Goal: Task Accomplishment & Management: Manage account settings

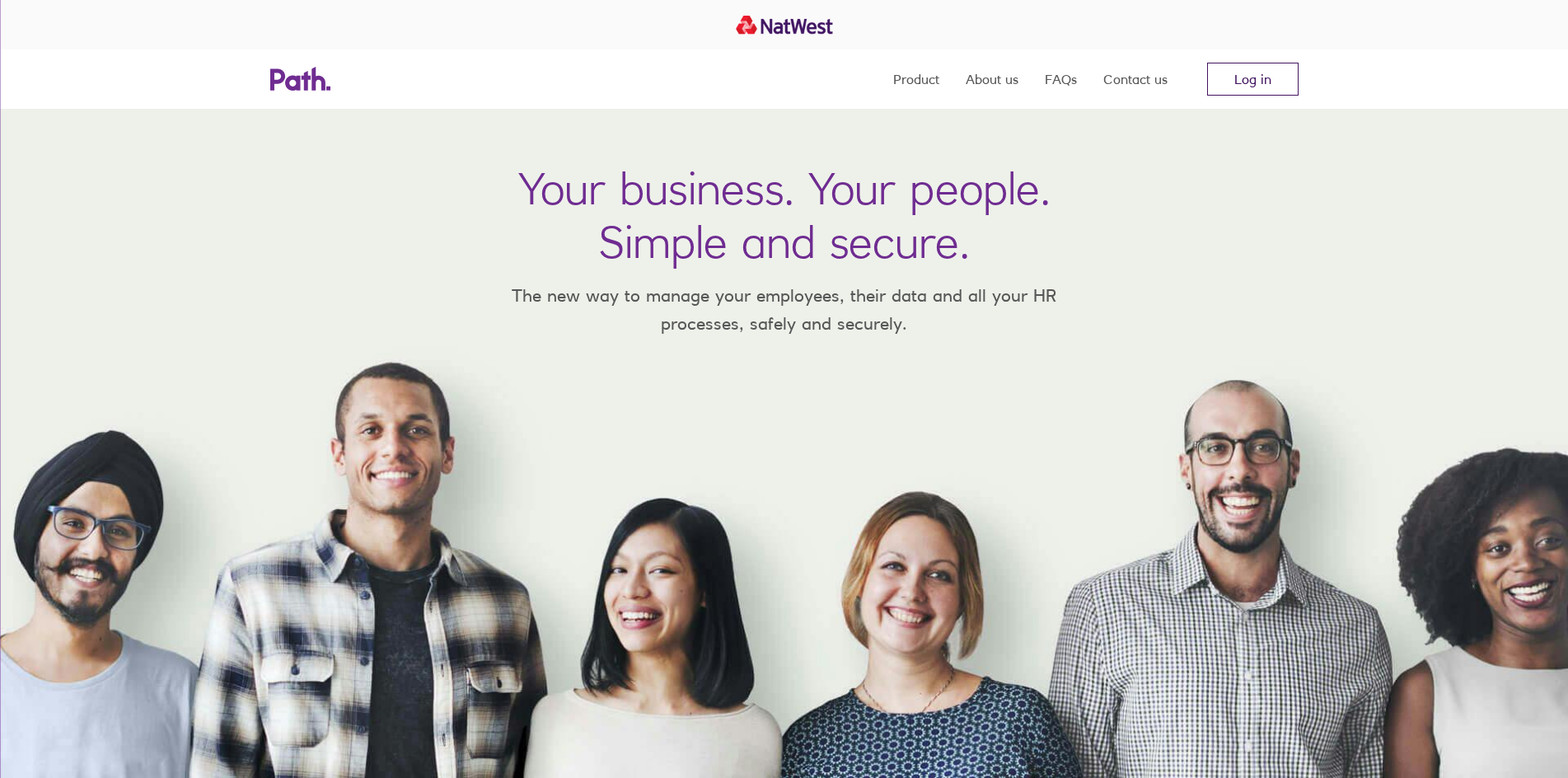
click at [1226, 74] on link "Log in" at bounding box center [1253, 80] width 91 height 33
click at [1263, 59] on nav "Product About us FAQs Contact us Log in" at bounding box center [1096, 79] width 406 height 59
click at [1257, 73] on link "Log in" at bounding box center [1253, 80] width 91 height 33
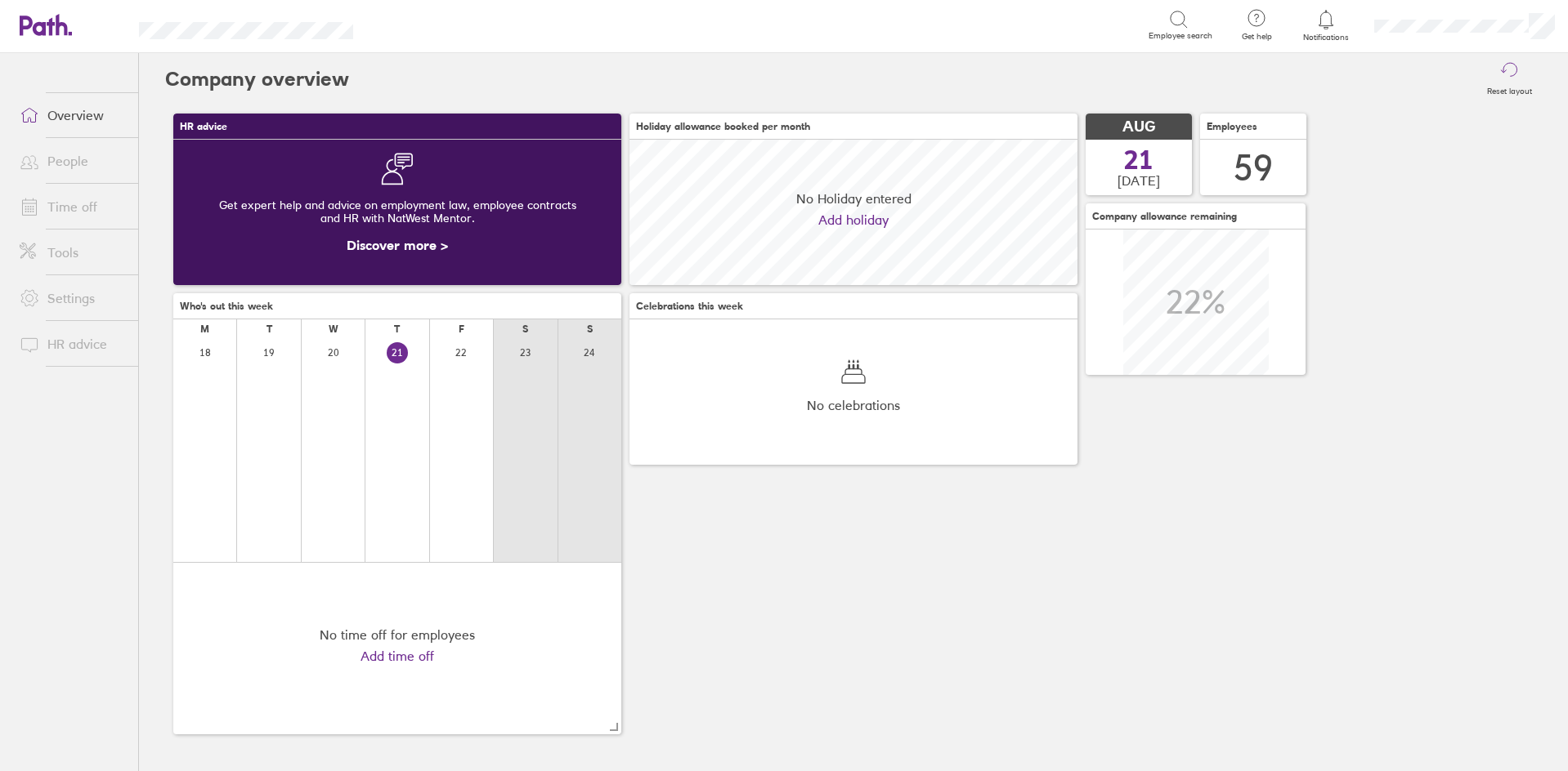
scroll to position [145, 448]
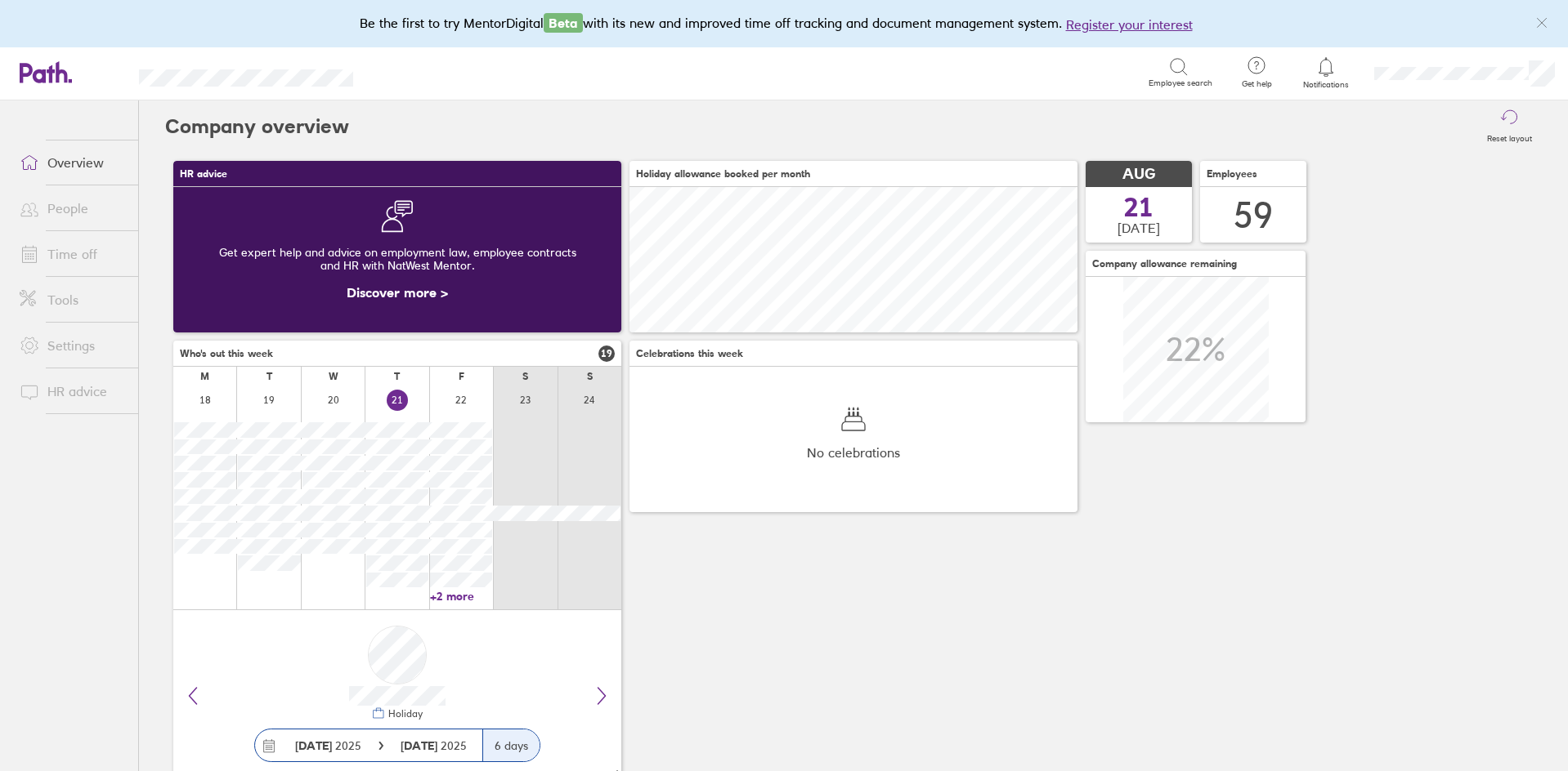
click at [73, 208] on link "People" at bounding box center [72, 208] width 132 height 33
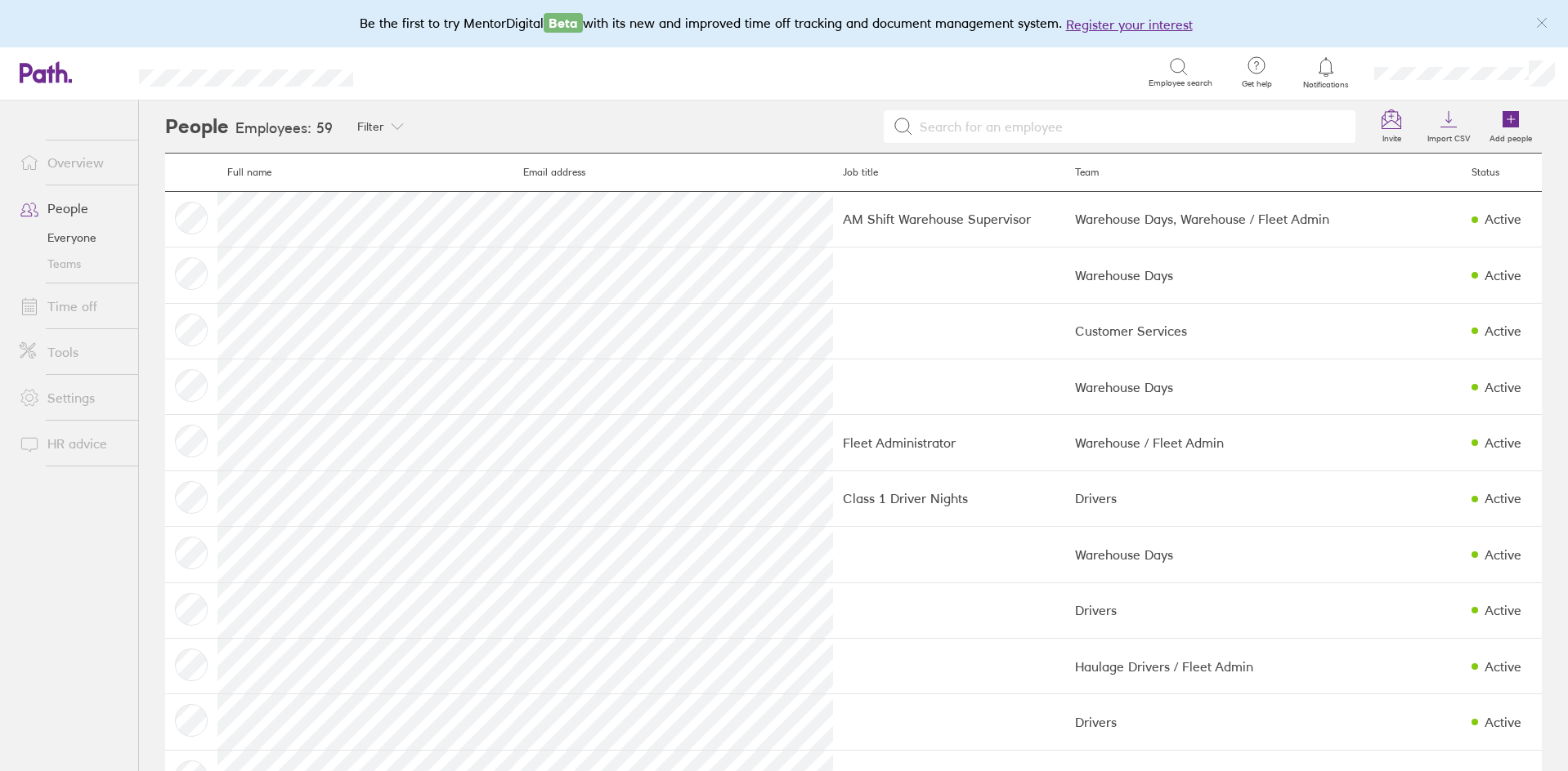
click at [90, 162] on link "Overview" at bounding box center [72, 163] width 132 height 33
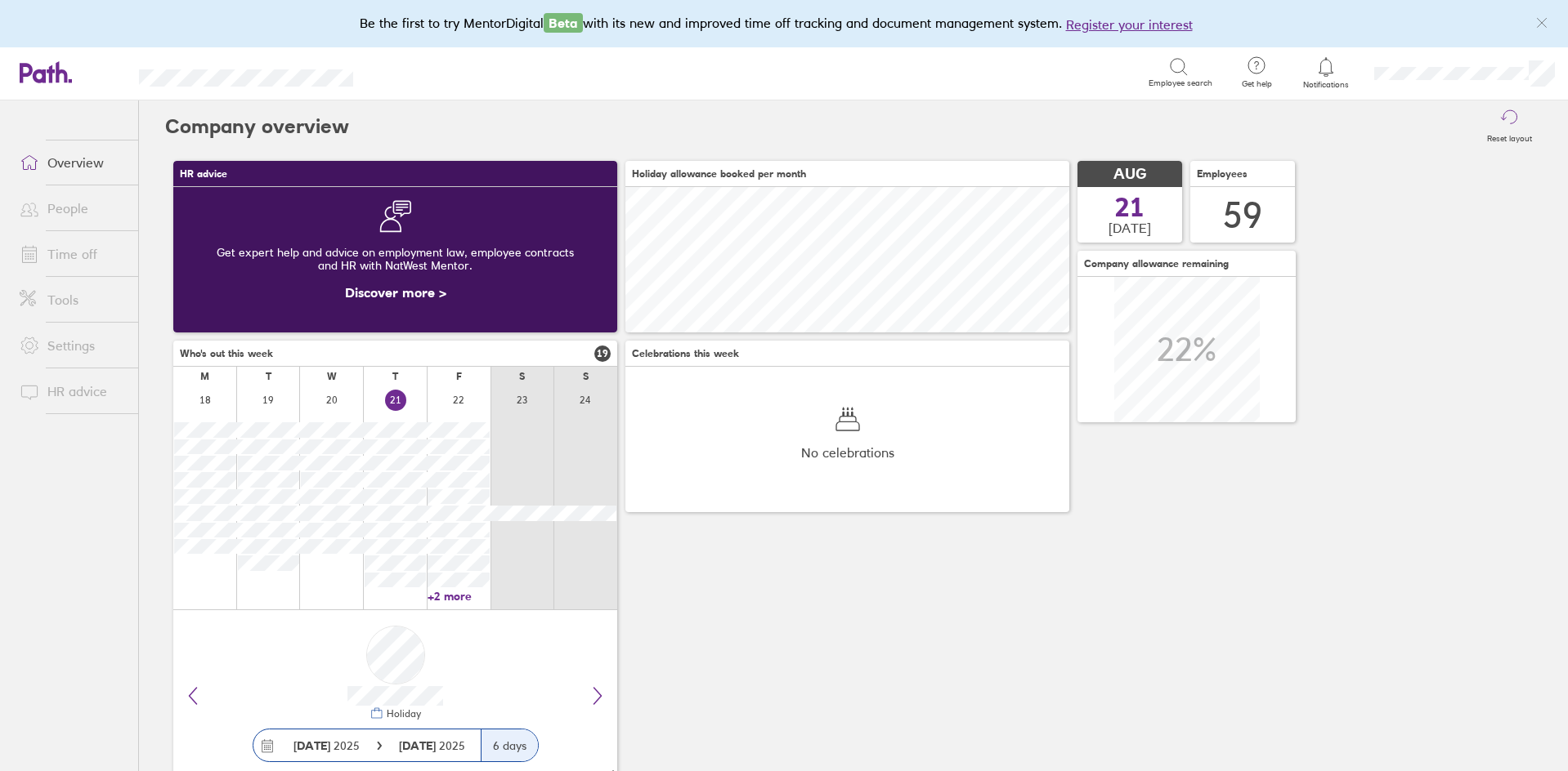
scroll to position [145, 444]
click at [73, 251] on link "Time off" at bounding box center [72, 254] width 132 height 33
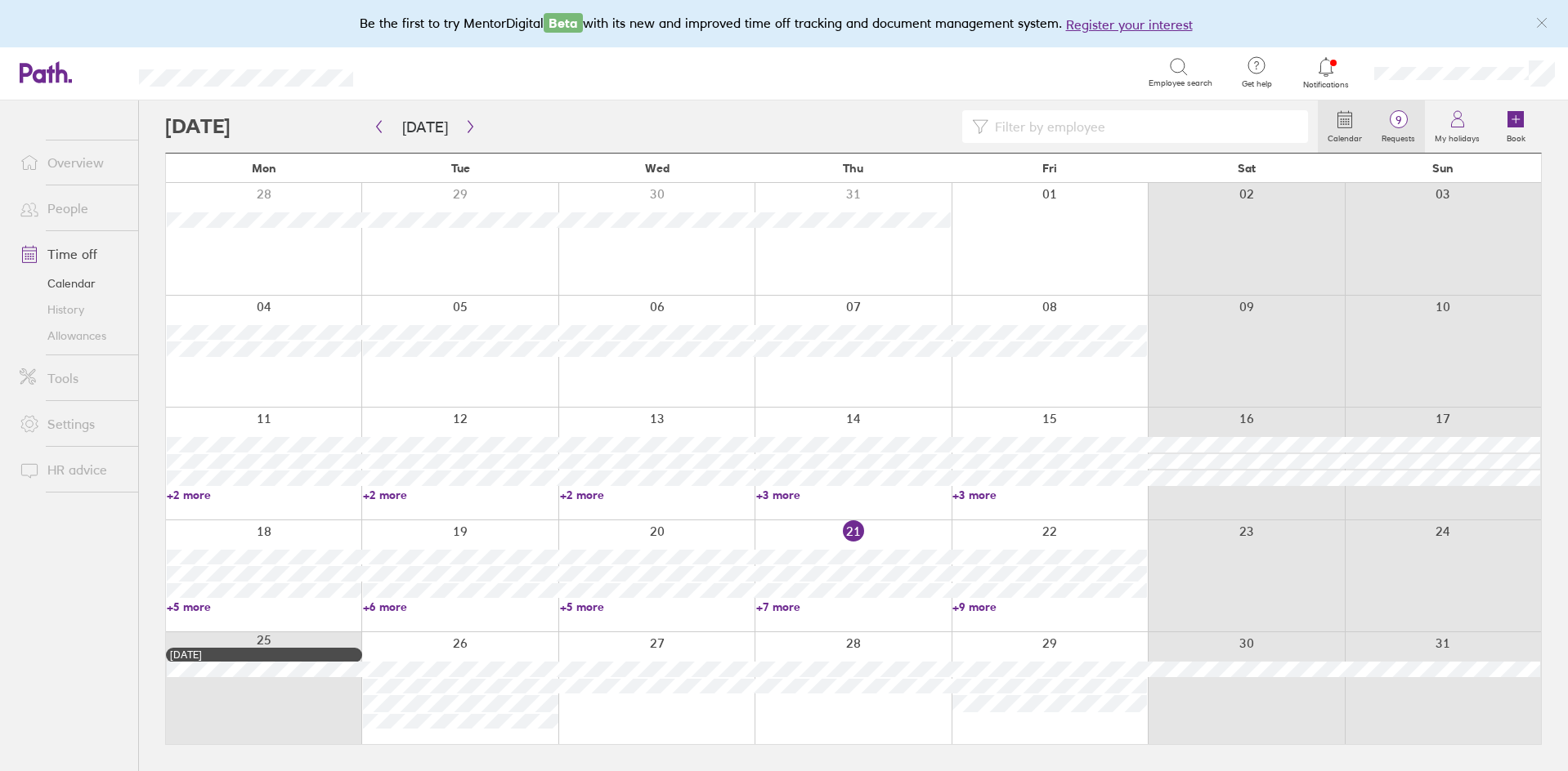
click at [1398, 133] on label "Requests" at bounding box center [1398, 136] width 53 height 14
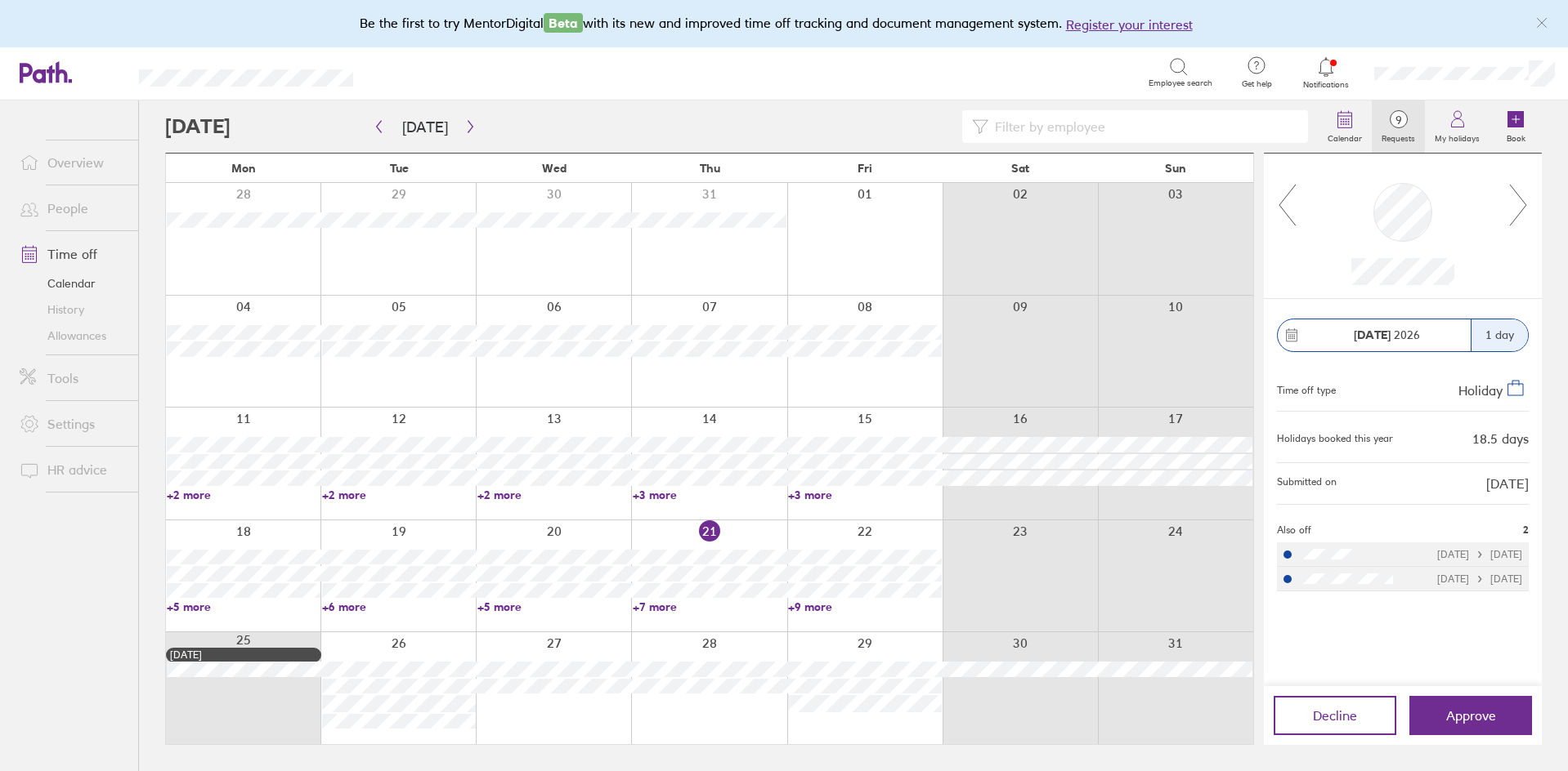
click at [1520, 201] on icon at bounding box center [1518, 205] width 20 height 44
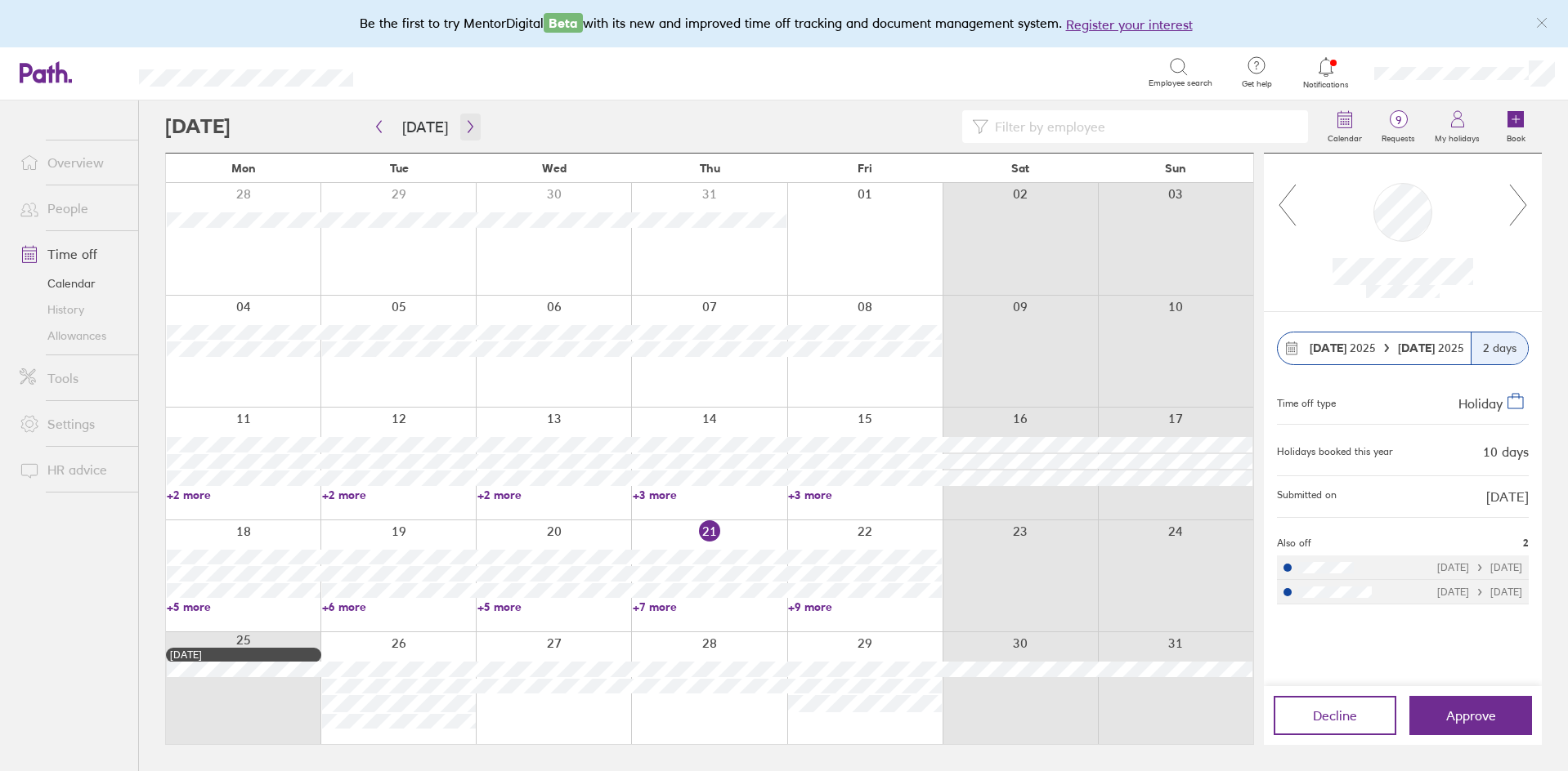
click at [463, 118] on button "button" at bounding box center [470, 127] width 20 height 27
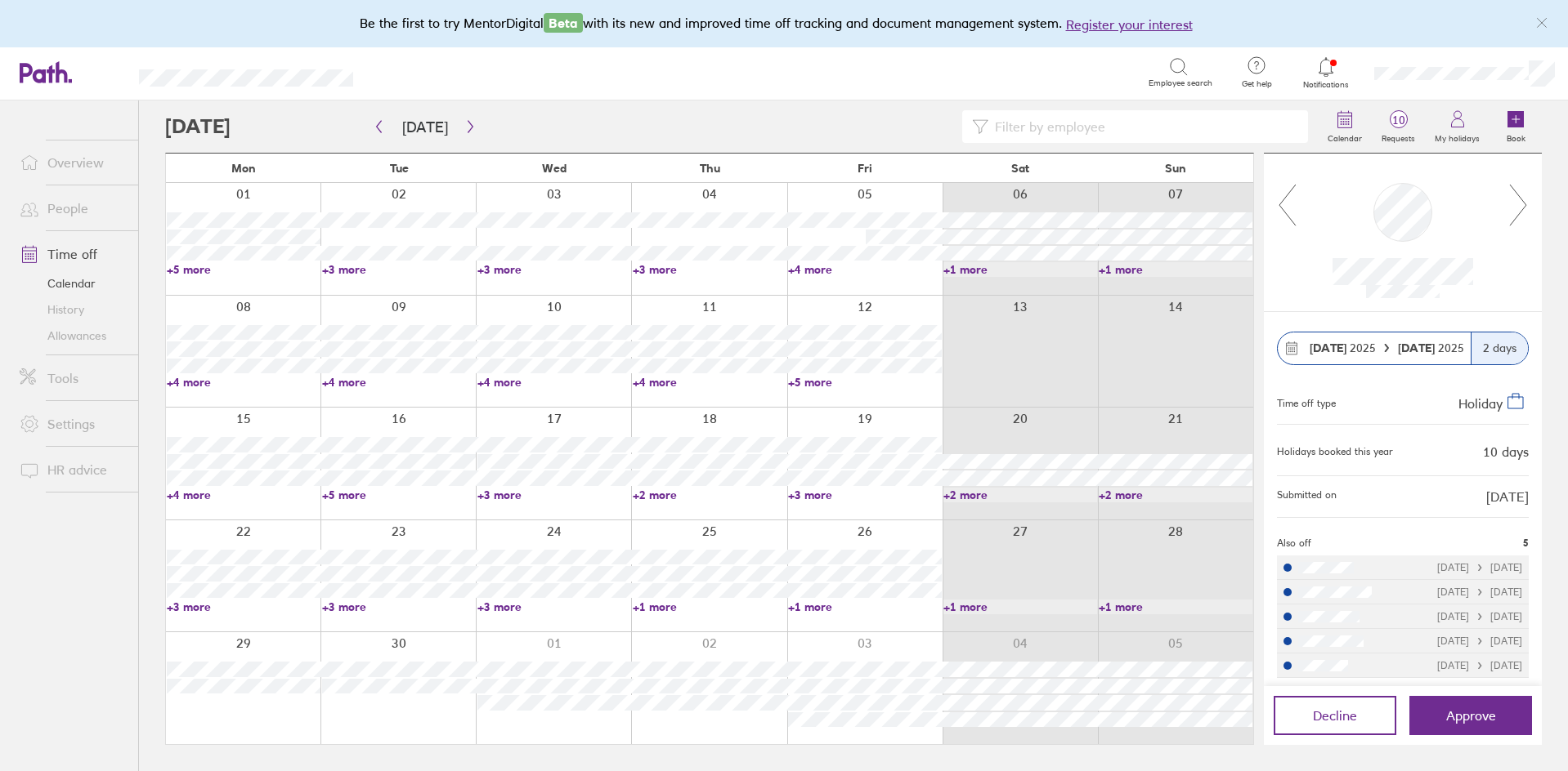
click at [197, 606] on link "+3 more" at bounding box center [244, 606] width 154 height 14
click at [333, 603] on link "+3 more" at bounding box center [399, 606] width 154 height 14
click at [1528, 197] on icon at bounding box center [1518, 205] width 20 height 44
click at [1511, 213] on icon at bounding box center [1518, 205] width 20 height 44
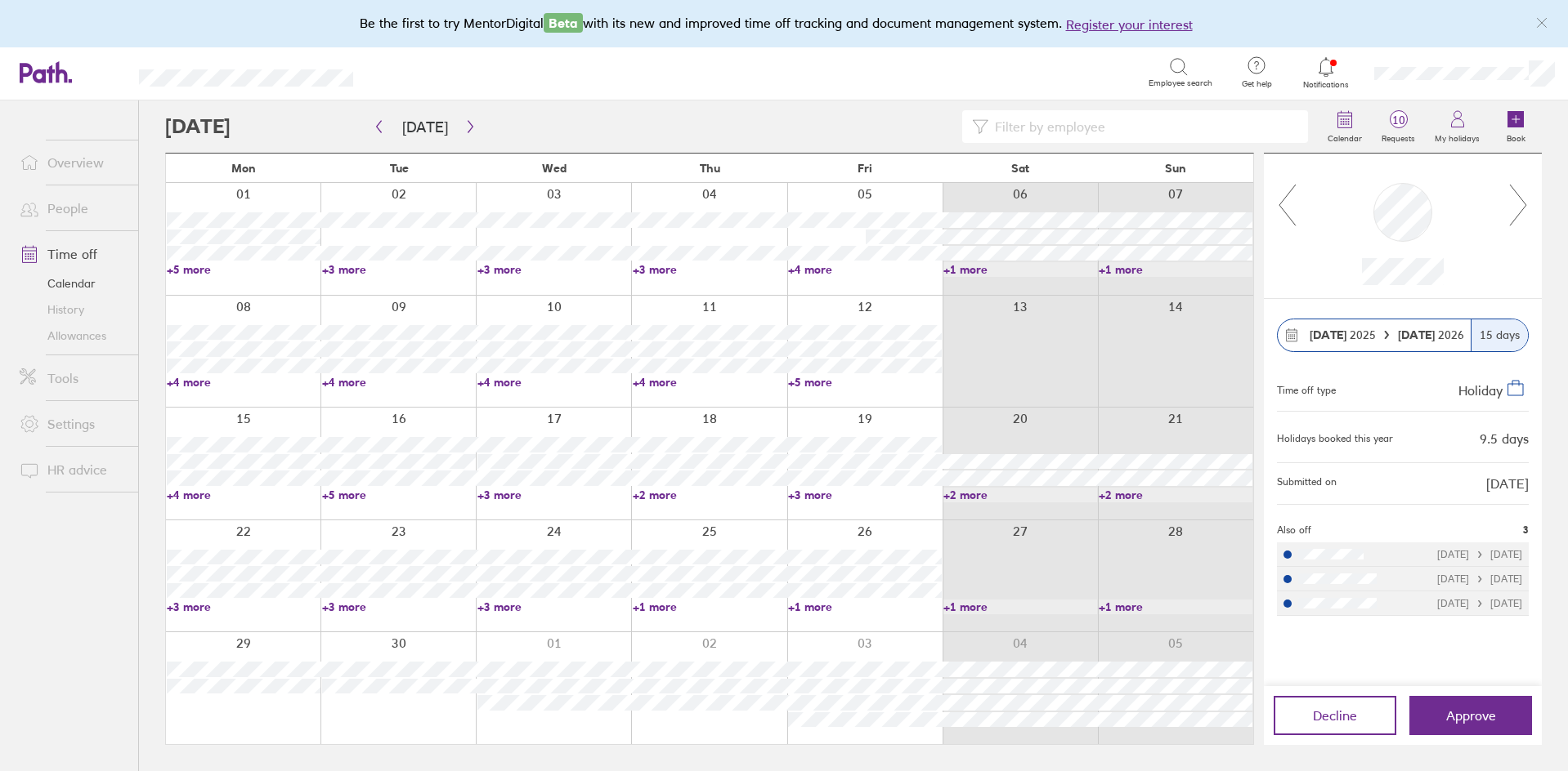
click at [1516, 208] on icon at bounding box center [1518, 205] width 20 height 44
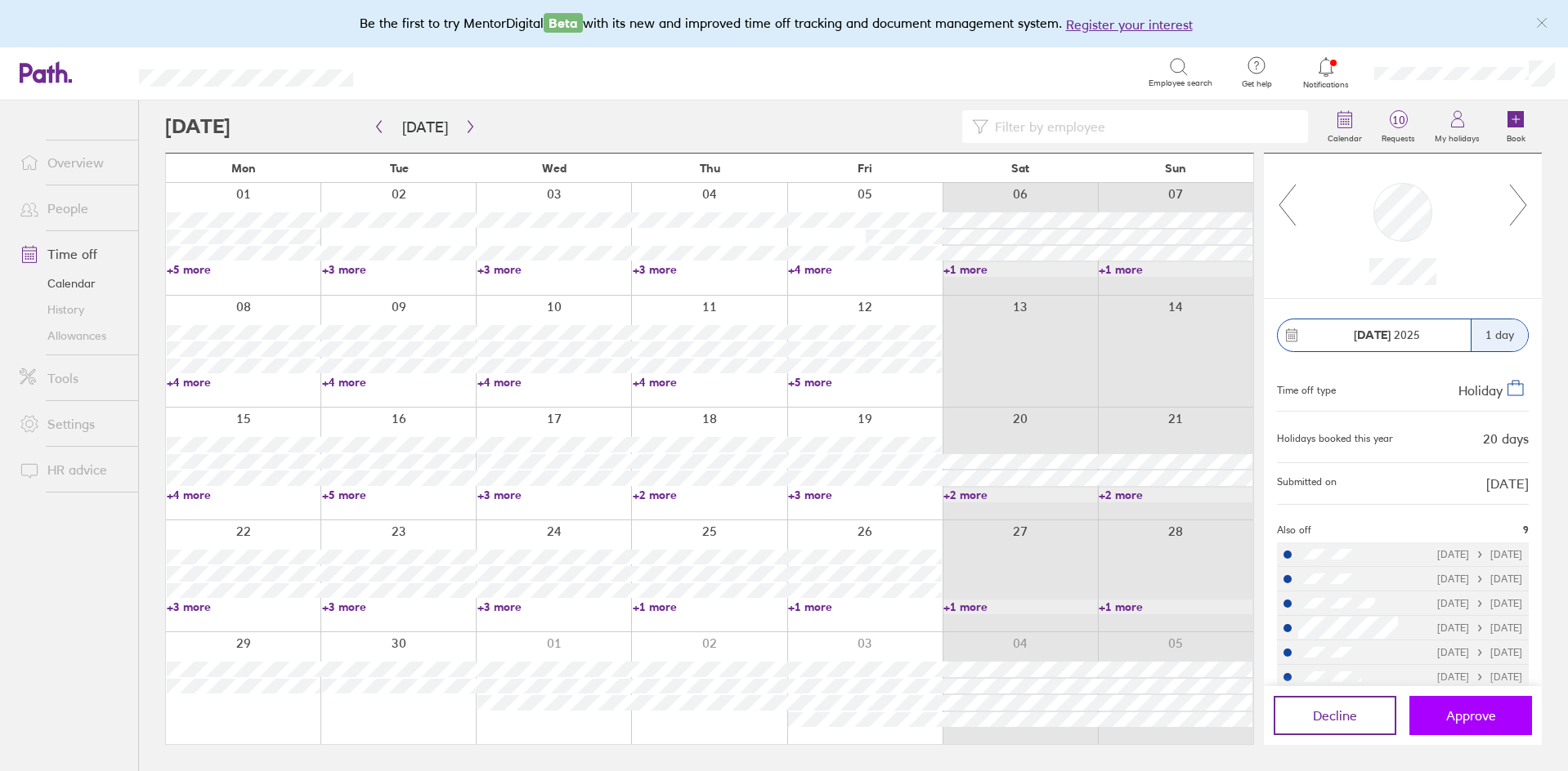
click at [1488, 707] on button "Approve" at bounding box center [1470, 715] width 122 height 39
click at [1398, 238] on div at bounding box center [1402, 212] width 59 height 59
click at [1433, 710] on button "Approve" at bounding box center [1470, 715] width 122 height 39
click at [1511, 207] on icon at bounding box center [1518, 205] width 20 height 44
click at [1518, 196] on icon at bounding box center [1518, 205] width 20 height 44
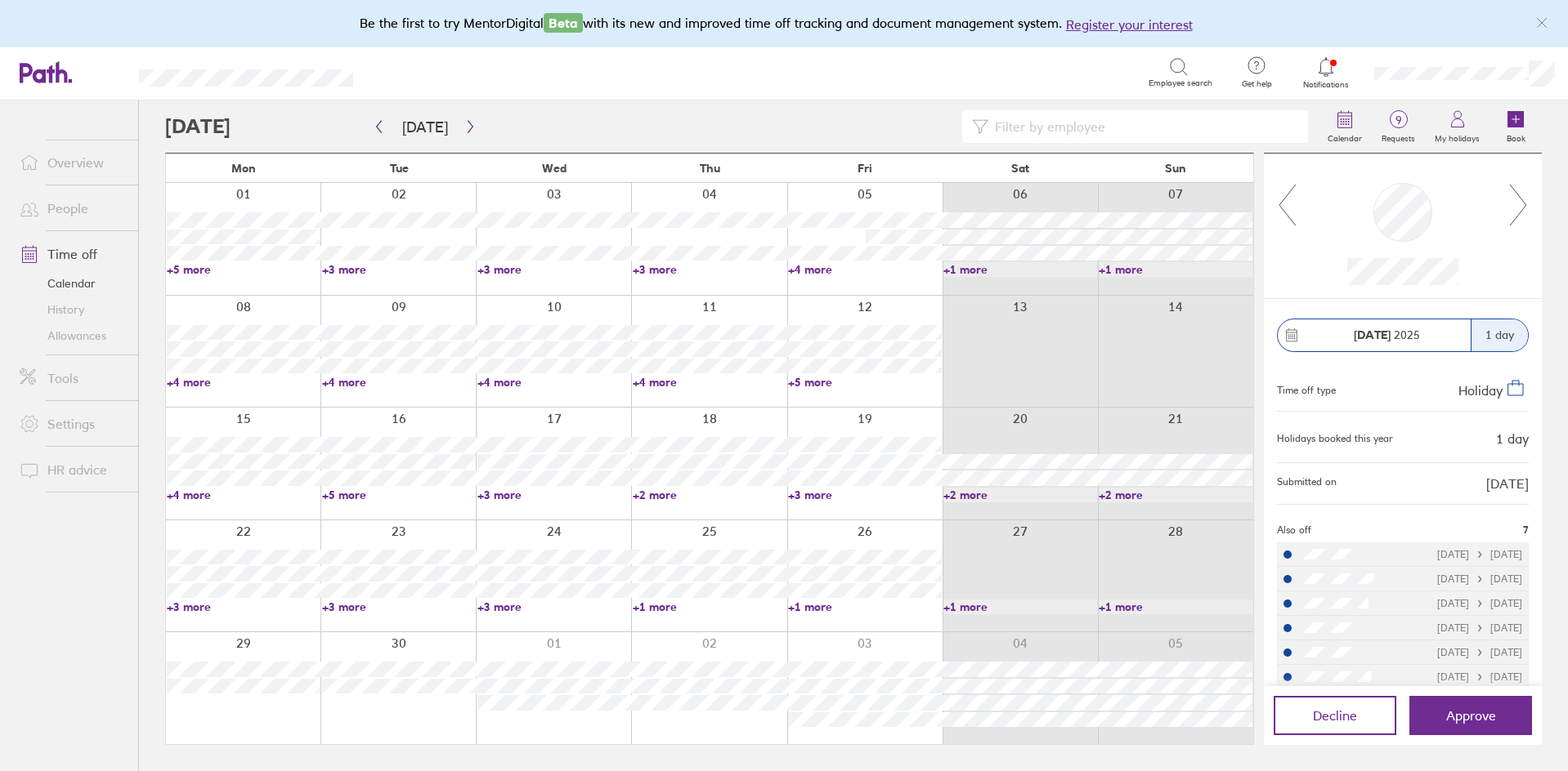
click at [1280, 197] on icon at bounding box center [1287, 205] width 20 height 44
click at [1523, 203] on icon at bounding box center [1518, 205] width 20 height 44
click at [1294, 211] on icon at bounding box center [1287, 205] width 20 height 44
click at [1515, 214] on icon at bounding box center [1518, 205] width 20 height 44
click at [1515, 206] on icon at bounding box center [1518, 205] width 20 height 44
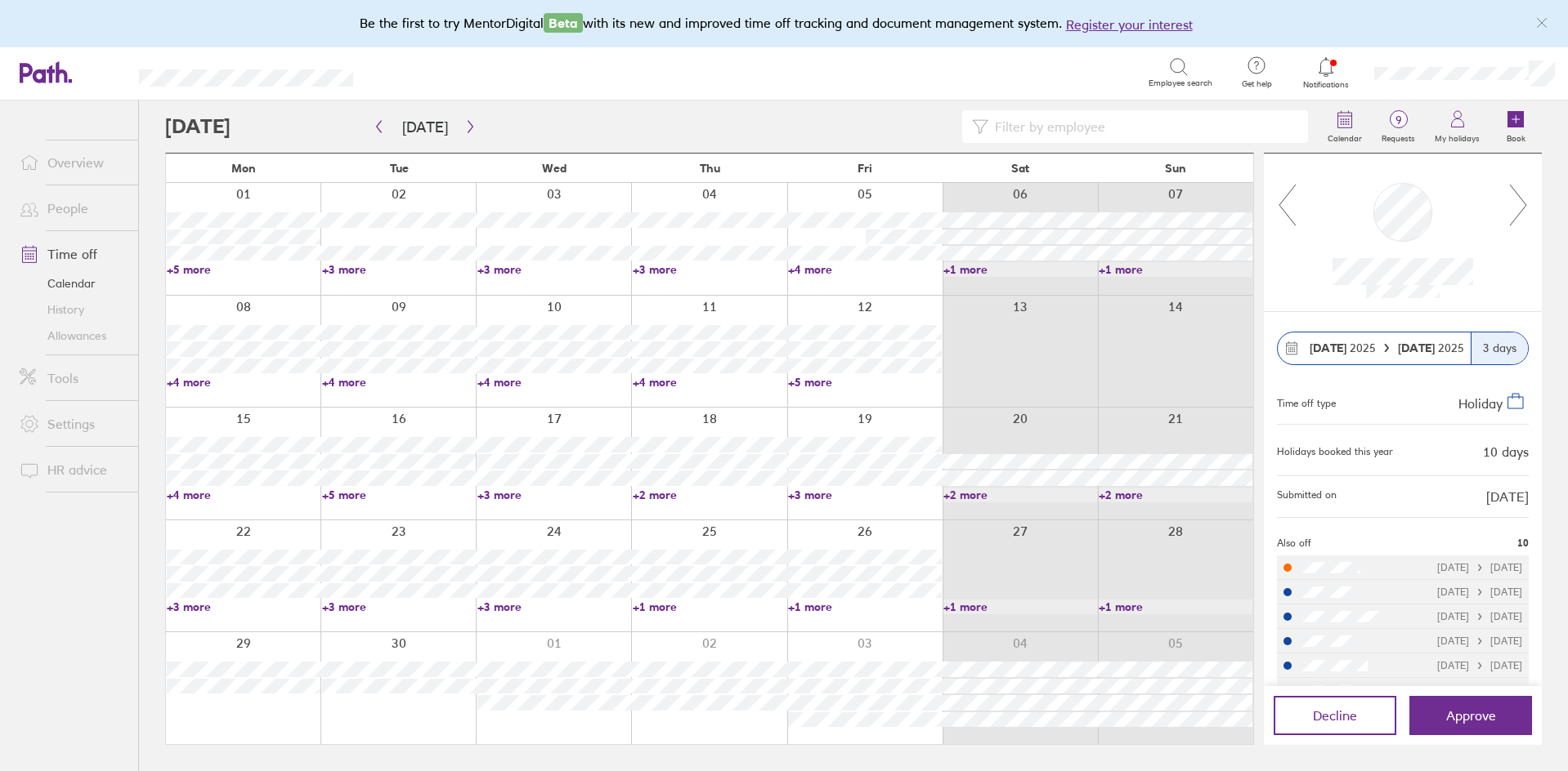
click at [1518, 203] on icon at bounding box center [1518, 205] width 20 height 44
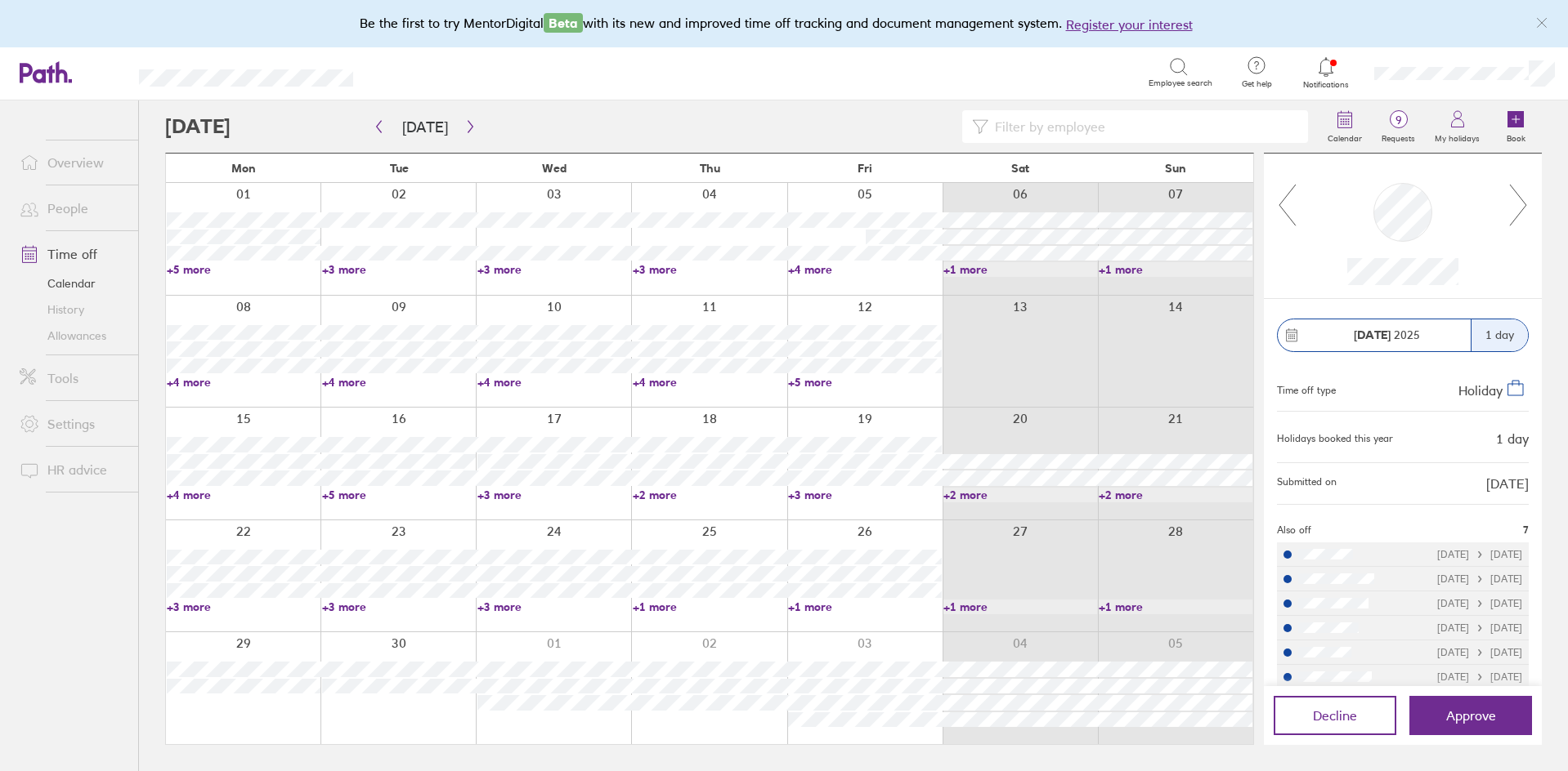
click at [1518, 203] on icon at bounding box center [1518, 205] width 20 height 44
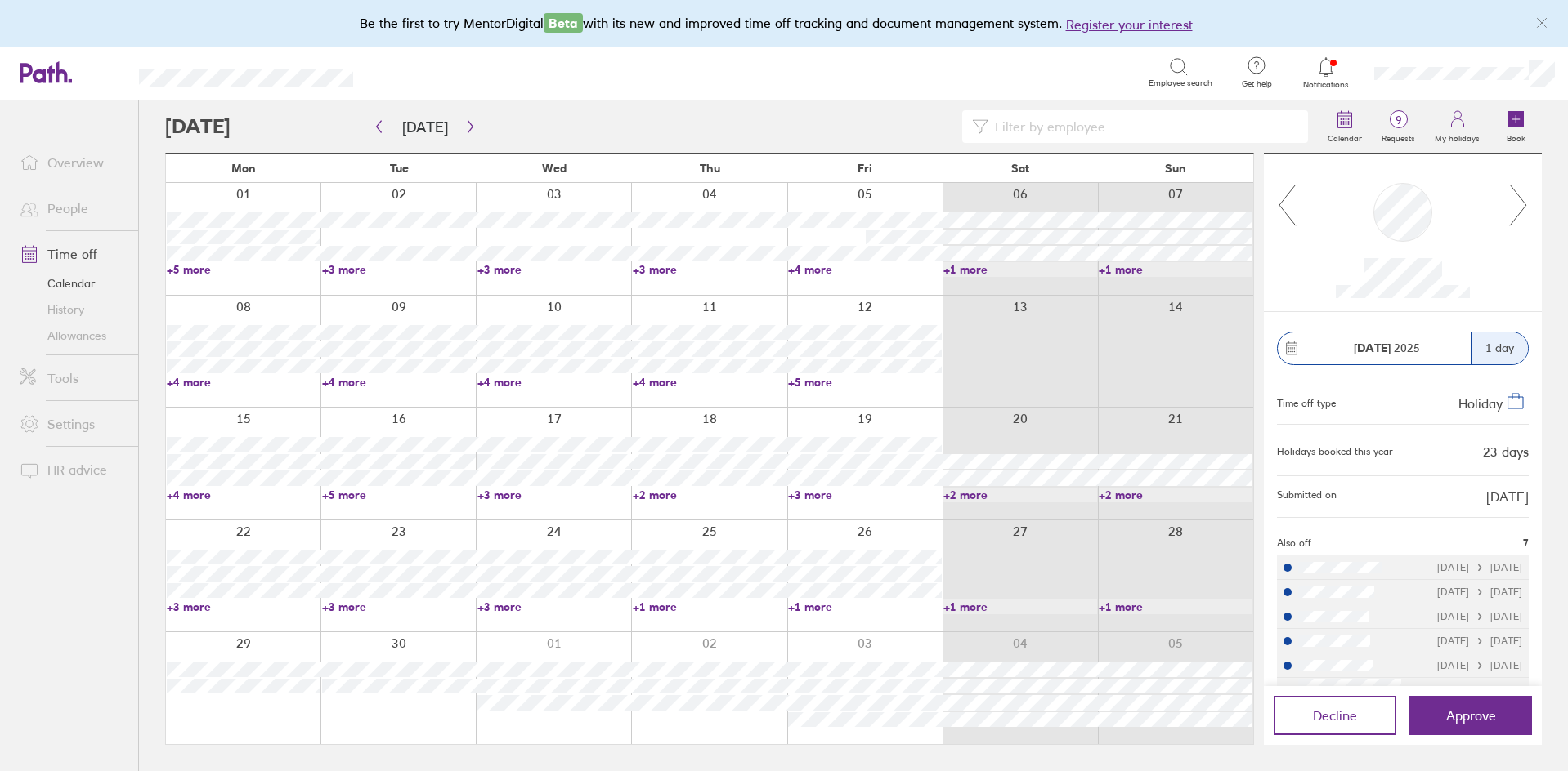
click at [1520, 203] on icon at bounding box center [1518, 205] width 20 height 44
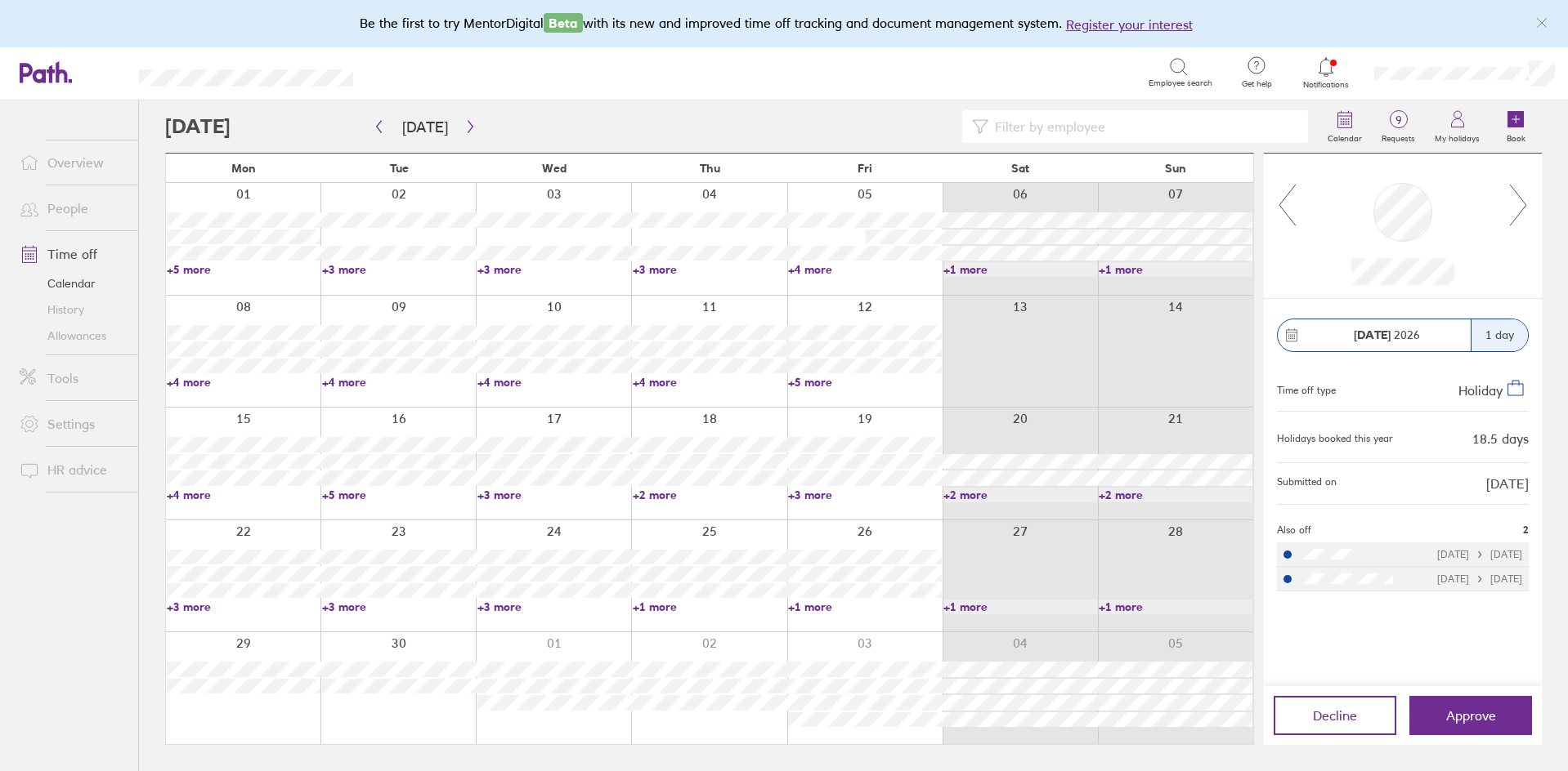
click at [1521, 201] on icon at bounding box center [1518, 205] width 20 height 44
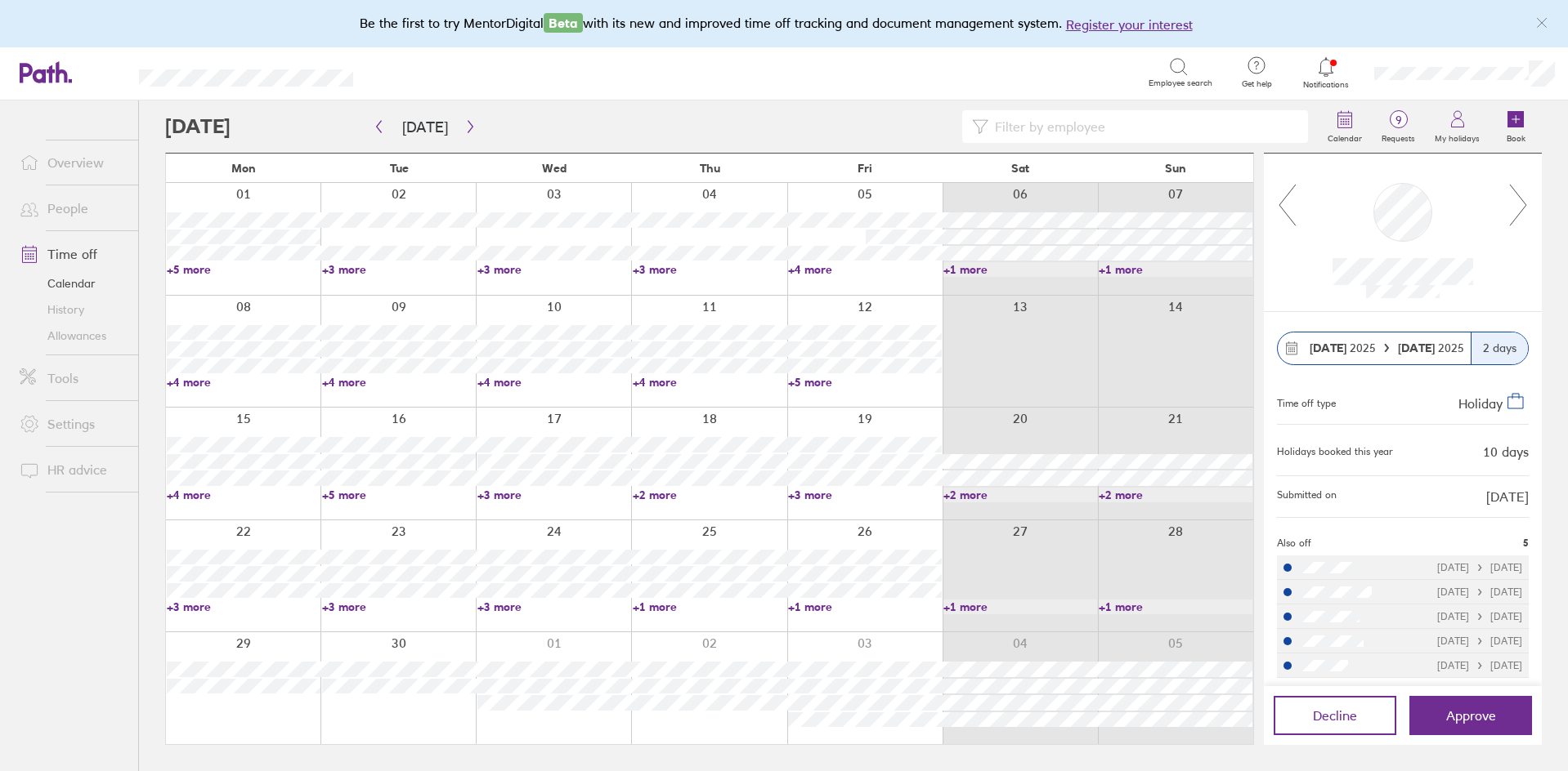
click at [1521, 201] on icon at bounding box center [1518, 205] width 20 height 44
click at [1518, 208] on icon at bounding box center [1518, 205] width 20 height 44
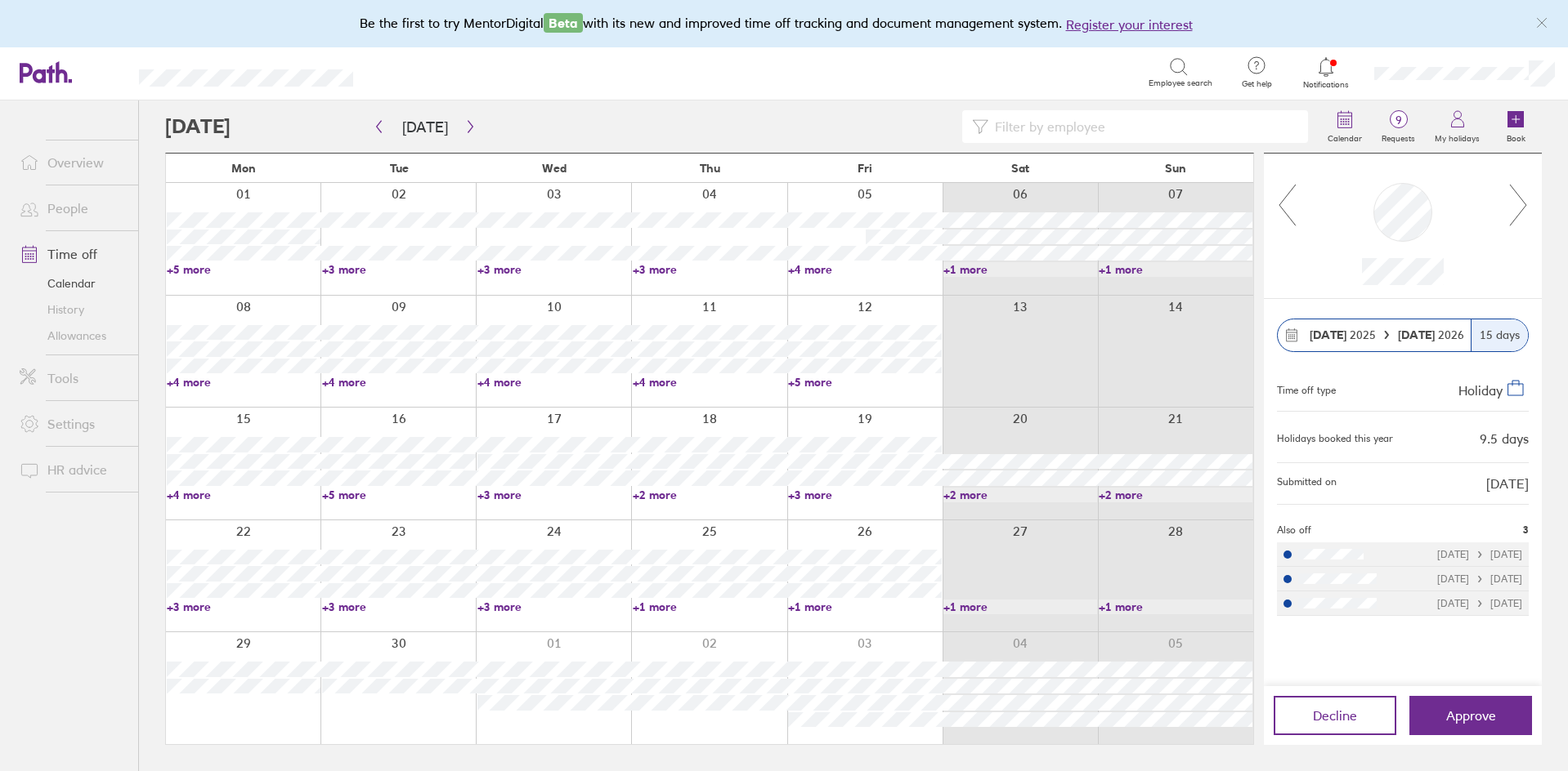
click at [1292, 214] on icon at bounding box center [1287, 205] width 20 height 44
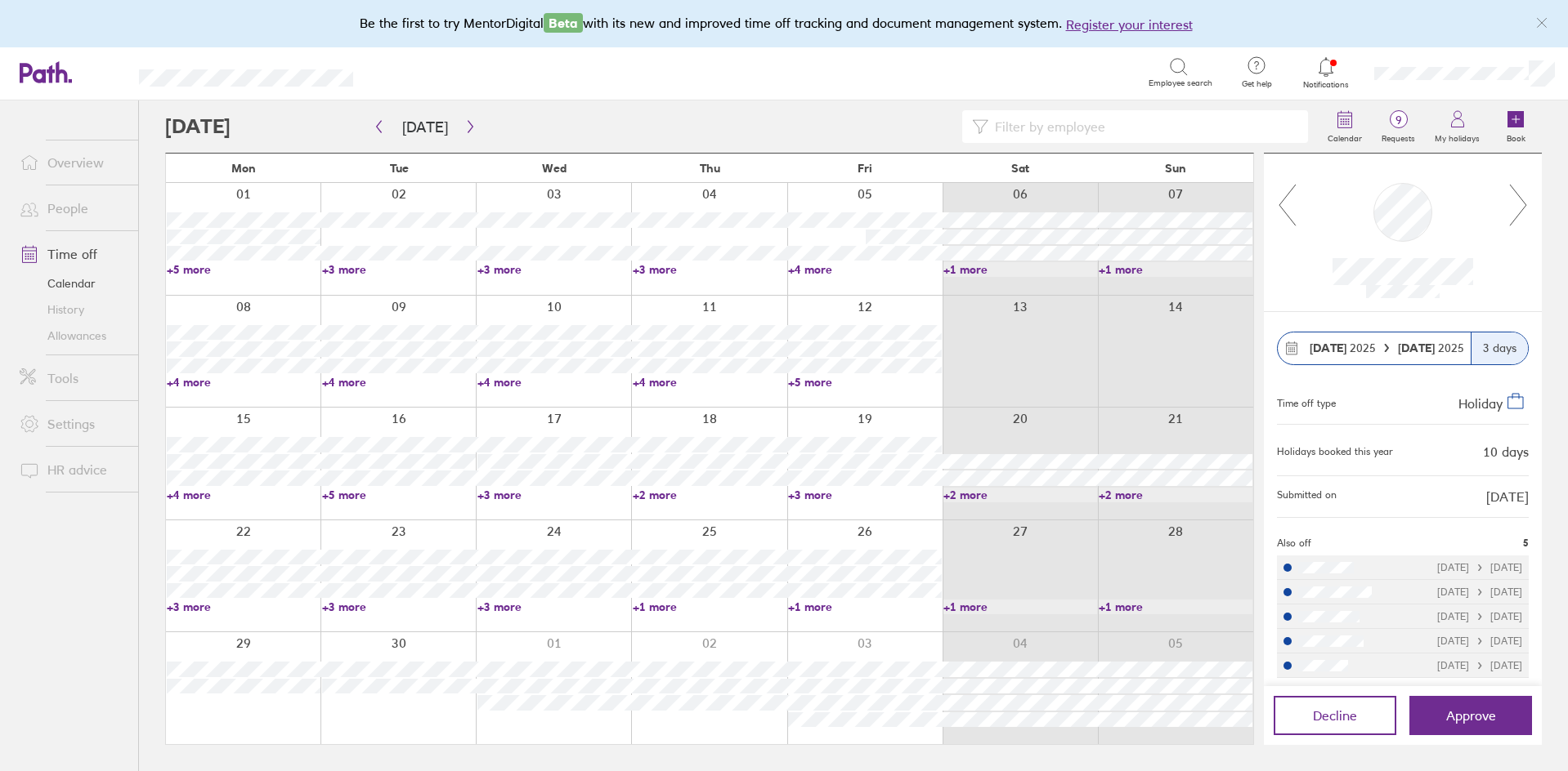
click at [1292, 214] on icon at bounding box center [1287, 205] width 20 height 44
drag, startPoint x: 1533, startPoint y: 192, endPoint x: 1521, endPoint y: 201, distance: 15.0
click at [1533, 193] on div at bounding box center [1402, 233] width 278 height 158
click at [1521, 201] on icon at bounding box center [1518, 205] width 20 height 44
click at [1521, 200] on icon at bounding box center [1518, 205] width 20 height 44
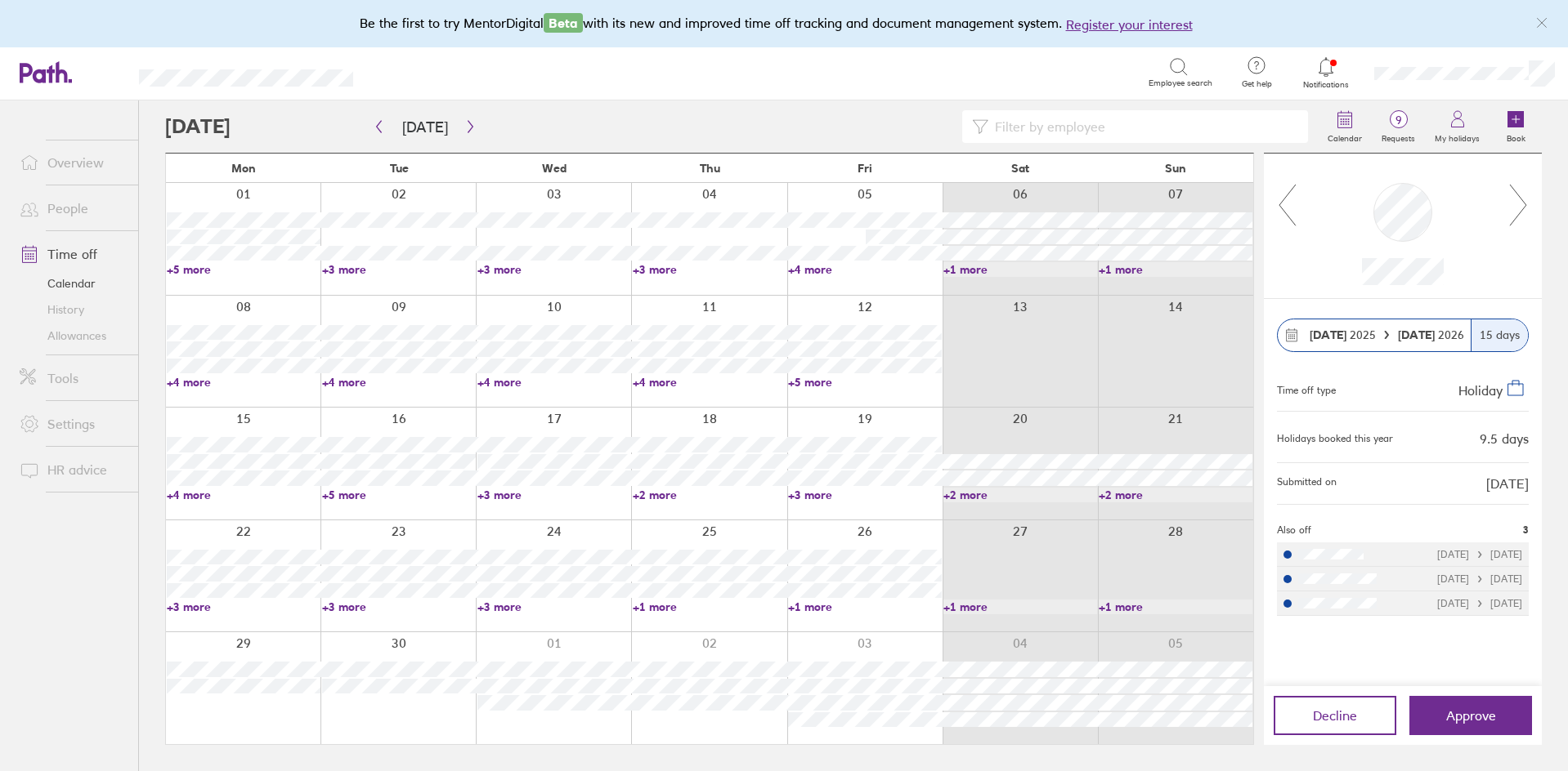
click at [1521, 200] on icon at bounding box center [1518, 205] width 20 height 44
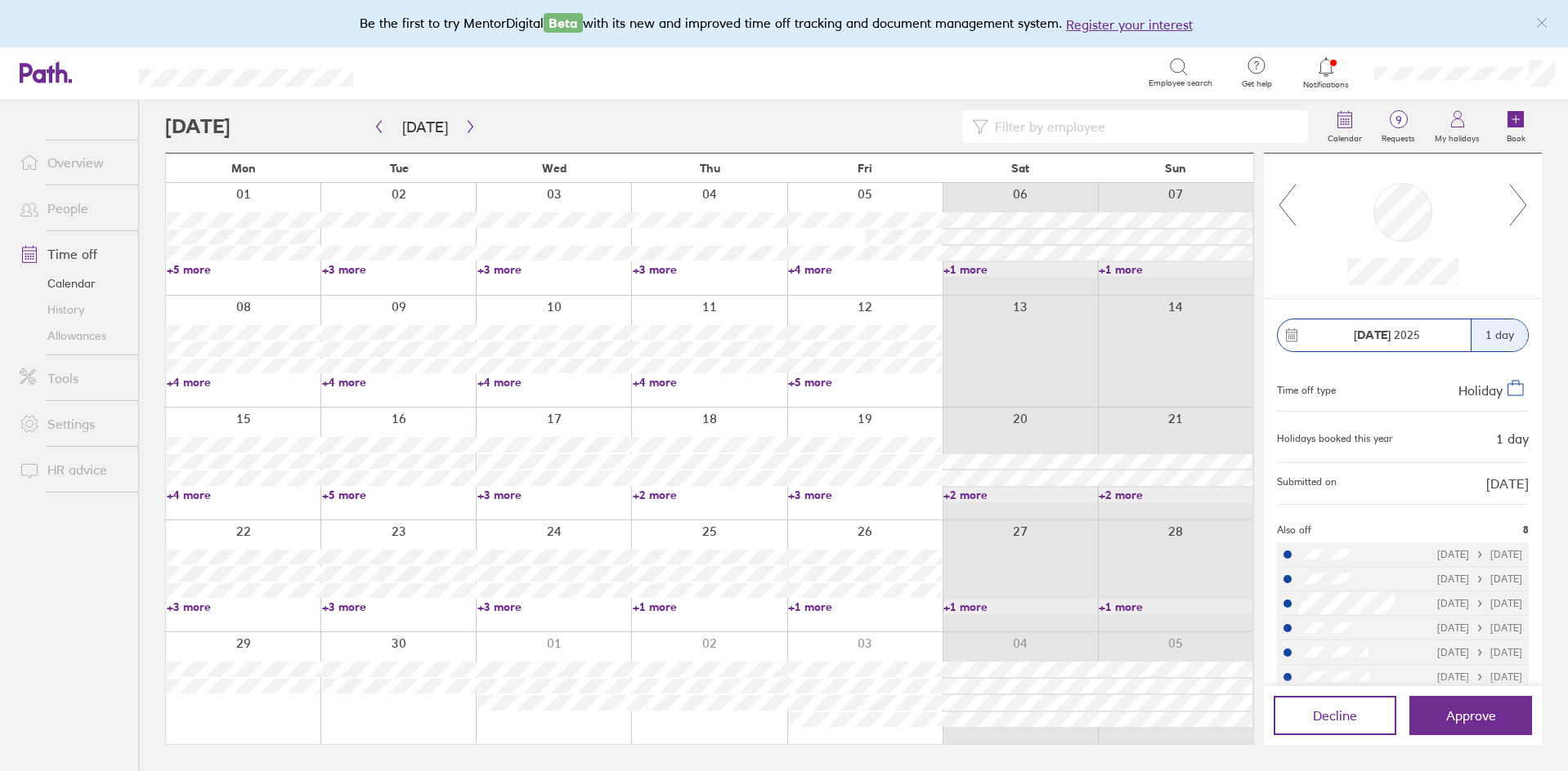
click at [1521, 200] on icon at bounding box center [1518, 205] width 20 height 44
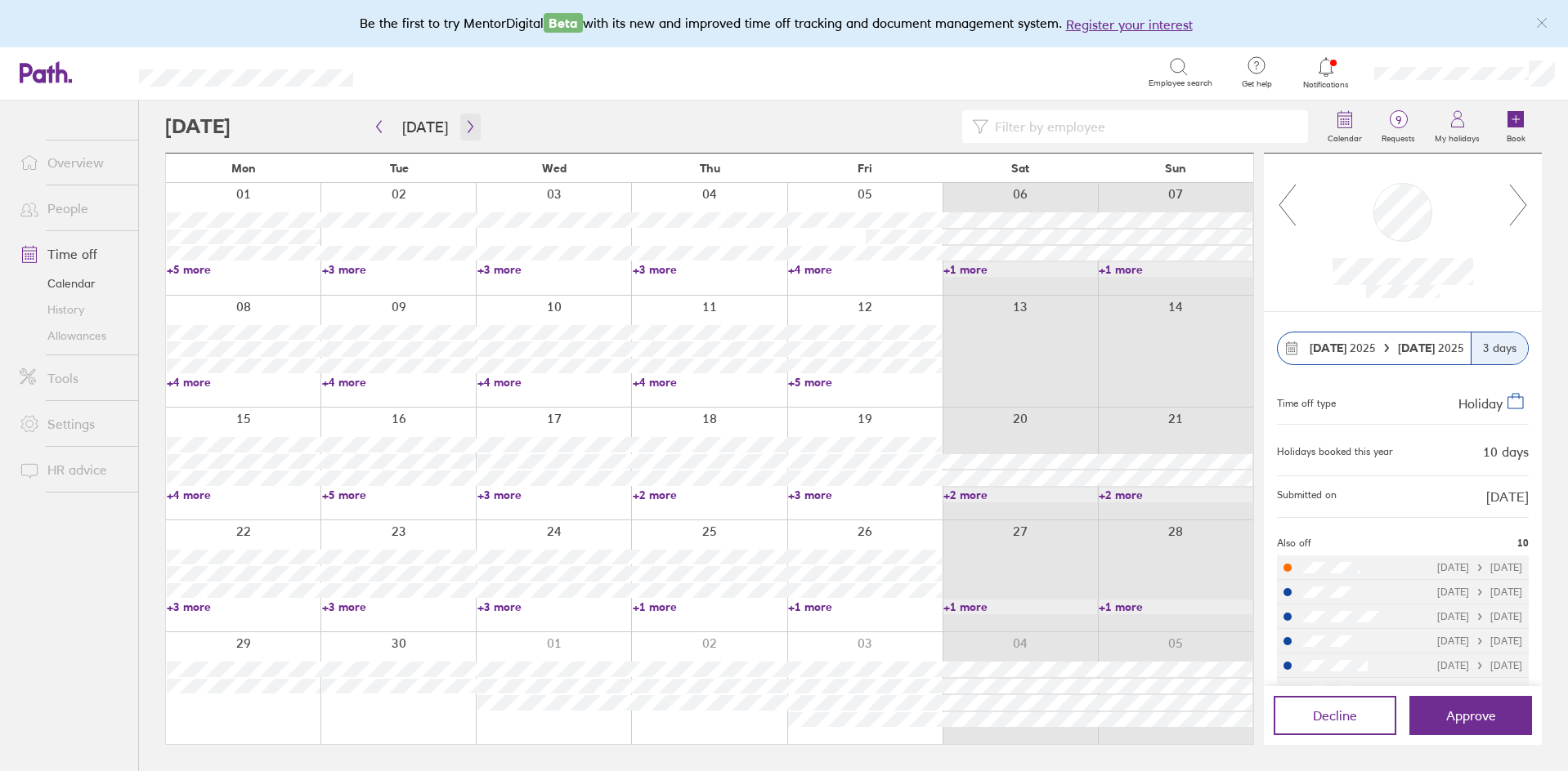
click at [460, 140] on button "button" at bounding box center [470, 127] width 20 height 27
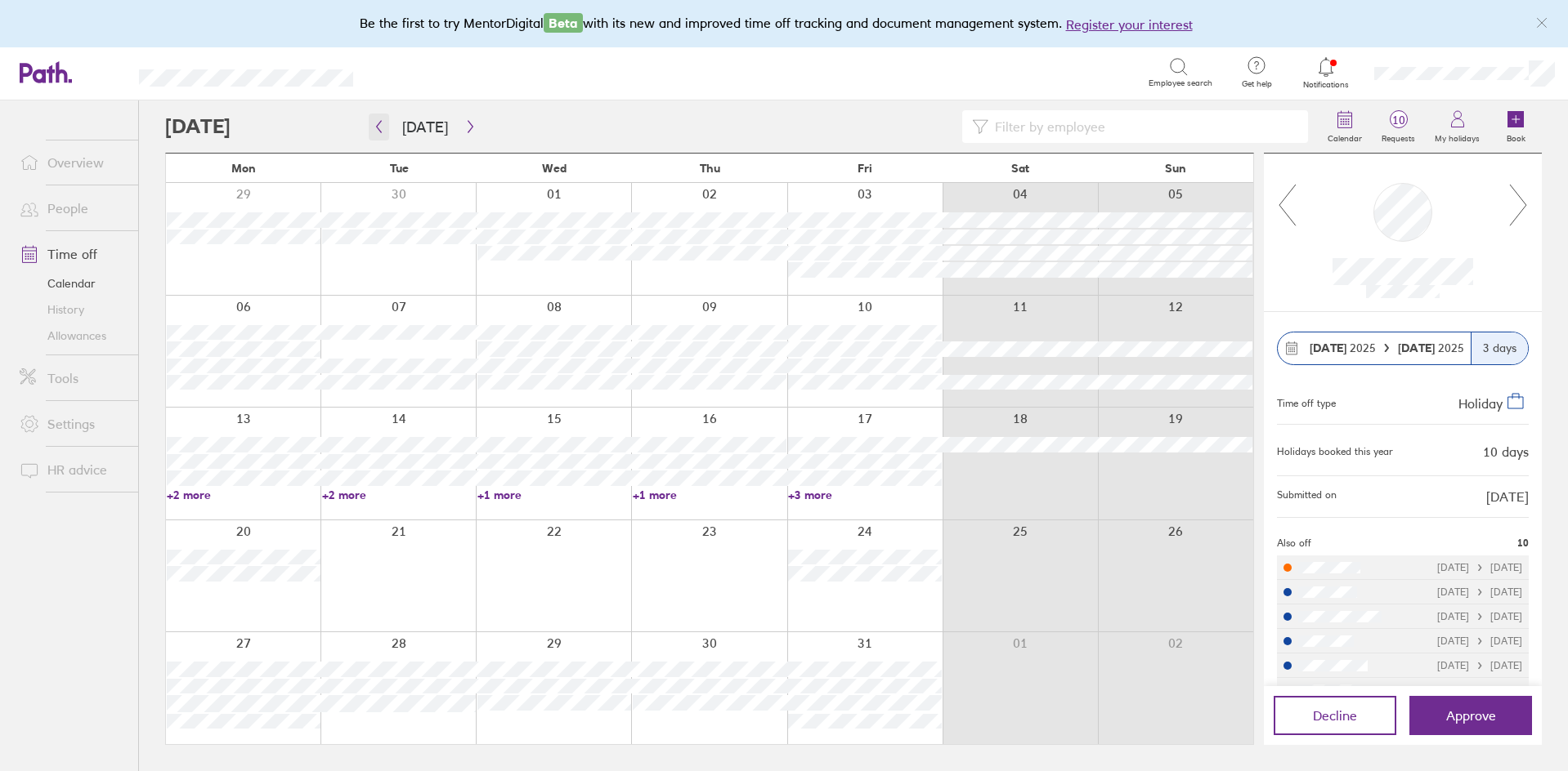
click at [378, 127] on icon "button" at bounding box center [379, 127] width 5 height 13
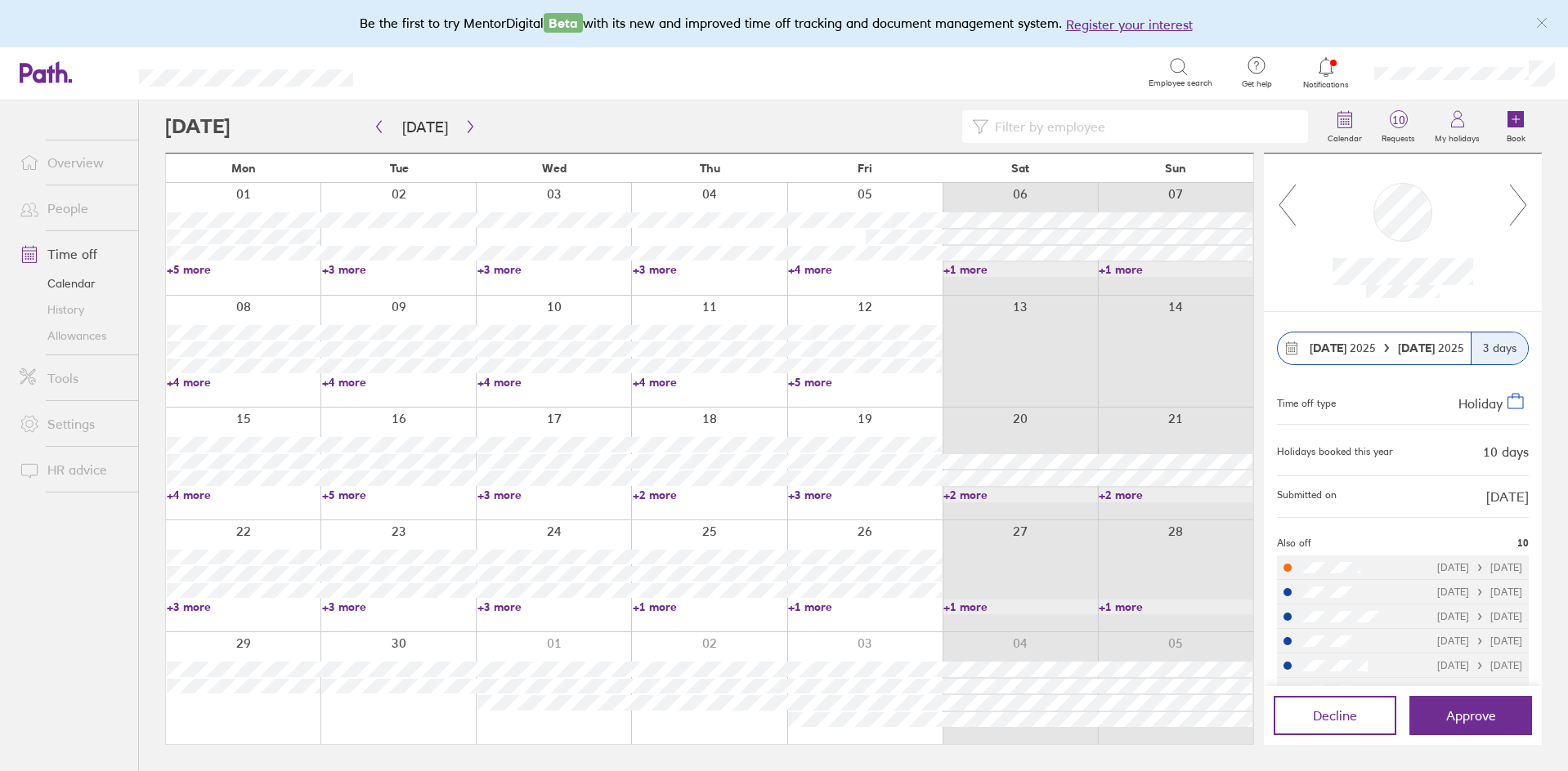
click at [499, 272] on link "+3 more" at bounding box center [555, 269] width 154 height 14
click at [732, 116] on div at bounding box center [741, 127] width 1153 height 33
drag, startPoint x: 342, startPoint y: 125, endPoint x: 587, endPoint y: 133, distance: 245.1
click at [587, 133] on div at bounding box center [741, 127] width 1153 height 33
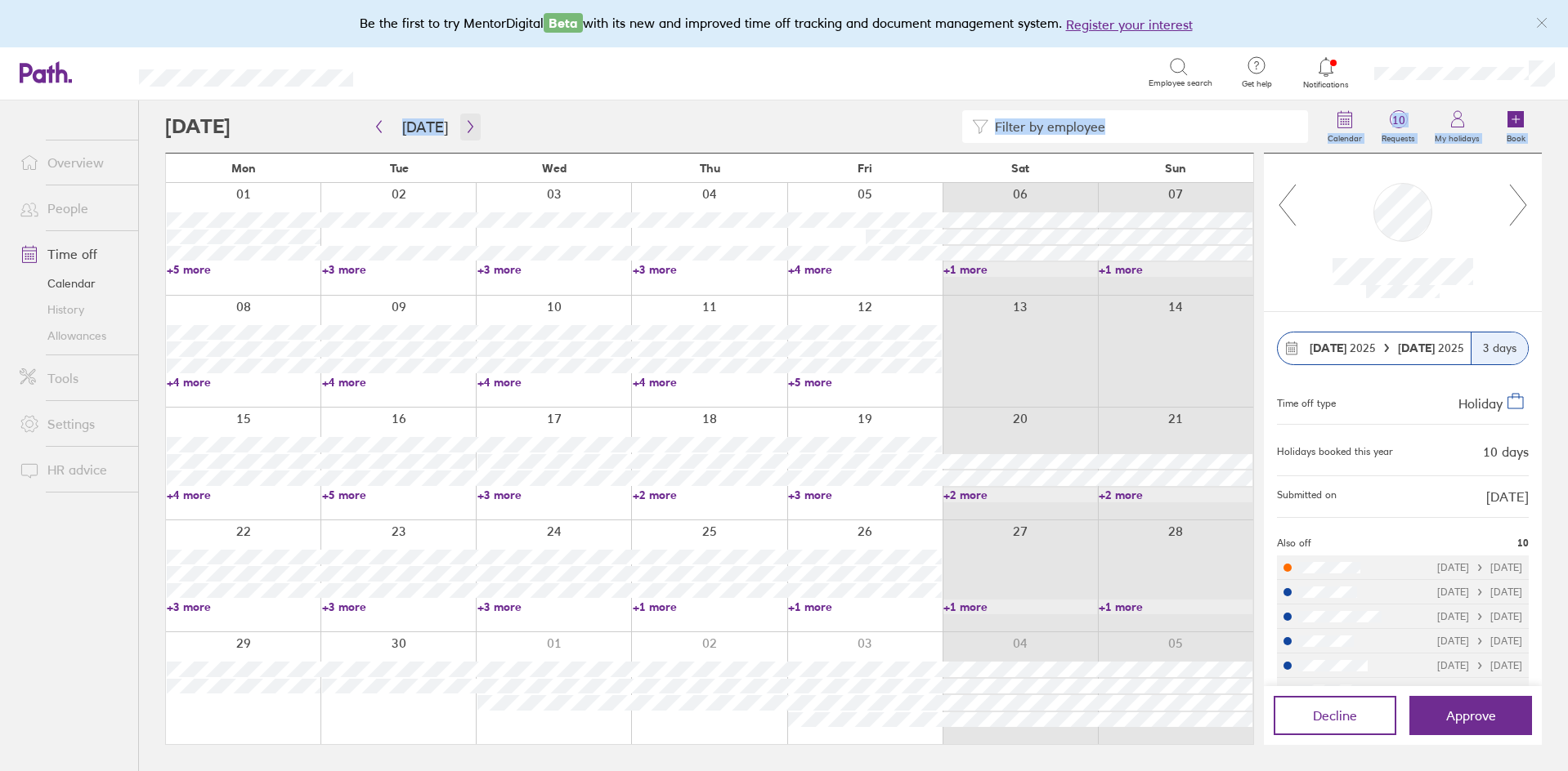
drag, startPoint x: 404, startPoint y: 122, endPoint x: 462, endPoint y: 129, distance: 58.4
click at [462, 129] on div "Calendar 10 Requests My holidays Book Today September 2025 Mon Tue Wed Thu Fri …" at bounding box center [853, 435] width 1429 height 671
click at [589, 116] on div at bounding box center [741, 127] width 1153 height 33
drag, startPoint x: 339, startPoint y: 127, endPoint x: 492, endPoint y: 133, distance: 153.1
click at [491, 133] on div at bounding box center [741, 127] width 1153 height 33
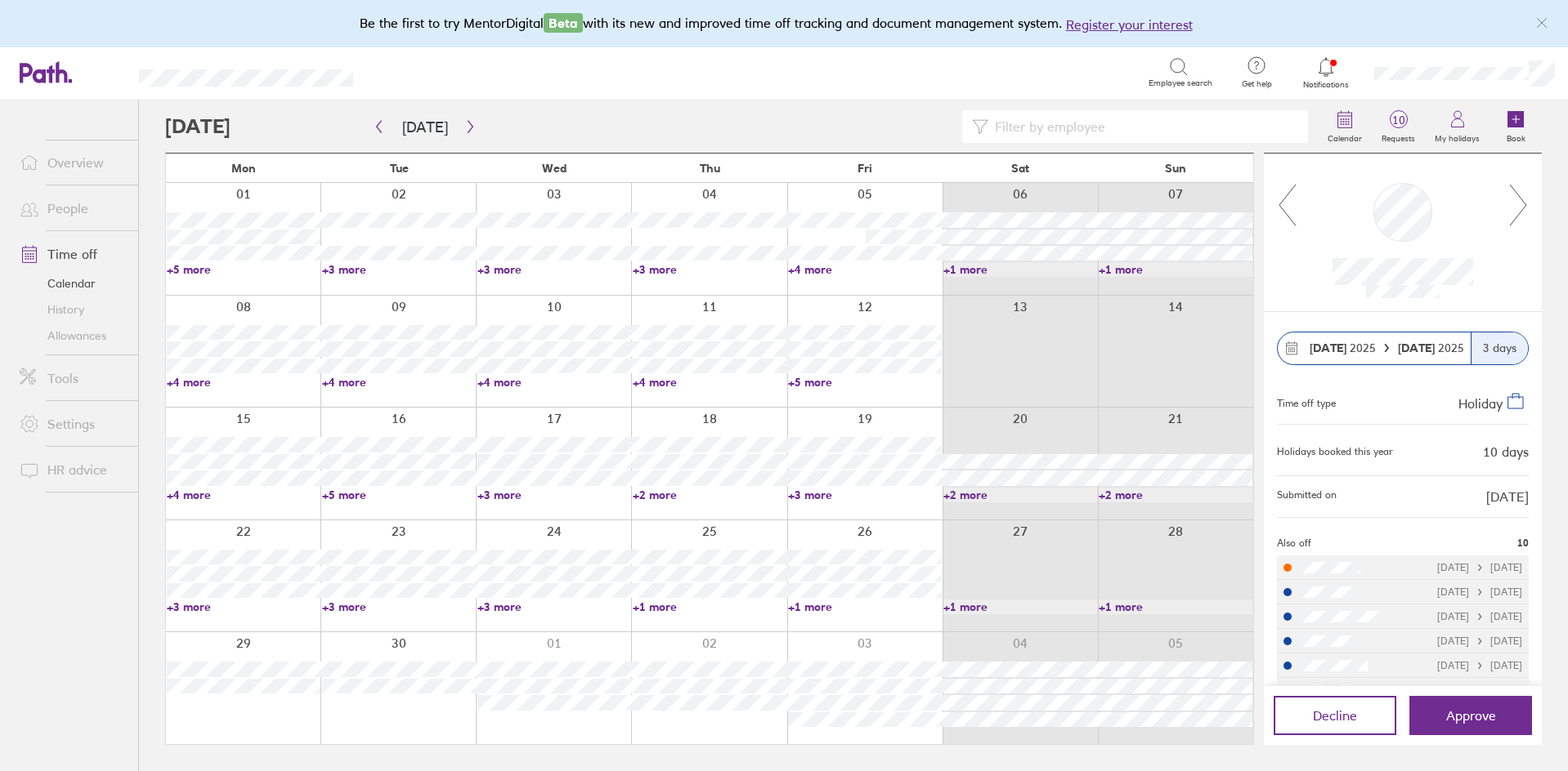
click at [495, 132] on div at bounding box center [741, 127] width 1153 height 33
drag, startPoint x: 358, startPoint y: 121, endPoint x: 492, endPoint y: 121, distance: 134.0
click at [492, 121] on div at bounding box center [741, 127] width 1153 height 33
drag, startPoint x: 359, startPoint y: 116, endPoint x: 462, endPoint y: 132, distance: 104.2
click at [462, 132] on div "Calendar 10 Requests My holidays Book Today September 2025 Mon Tue Wed Thu Fri …" at bounding box center [853, 435] width 1429 height 671
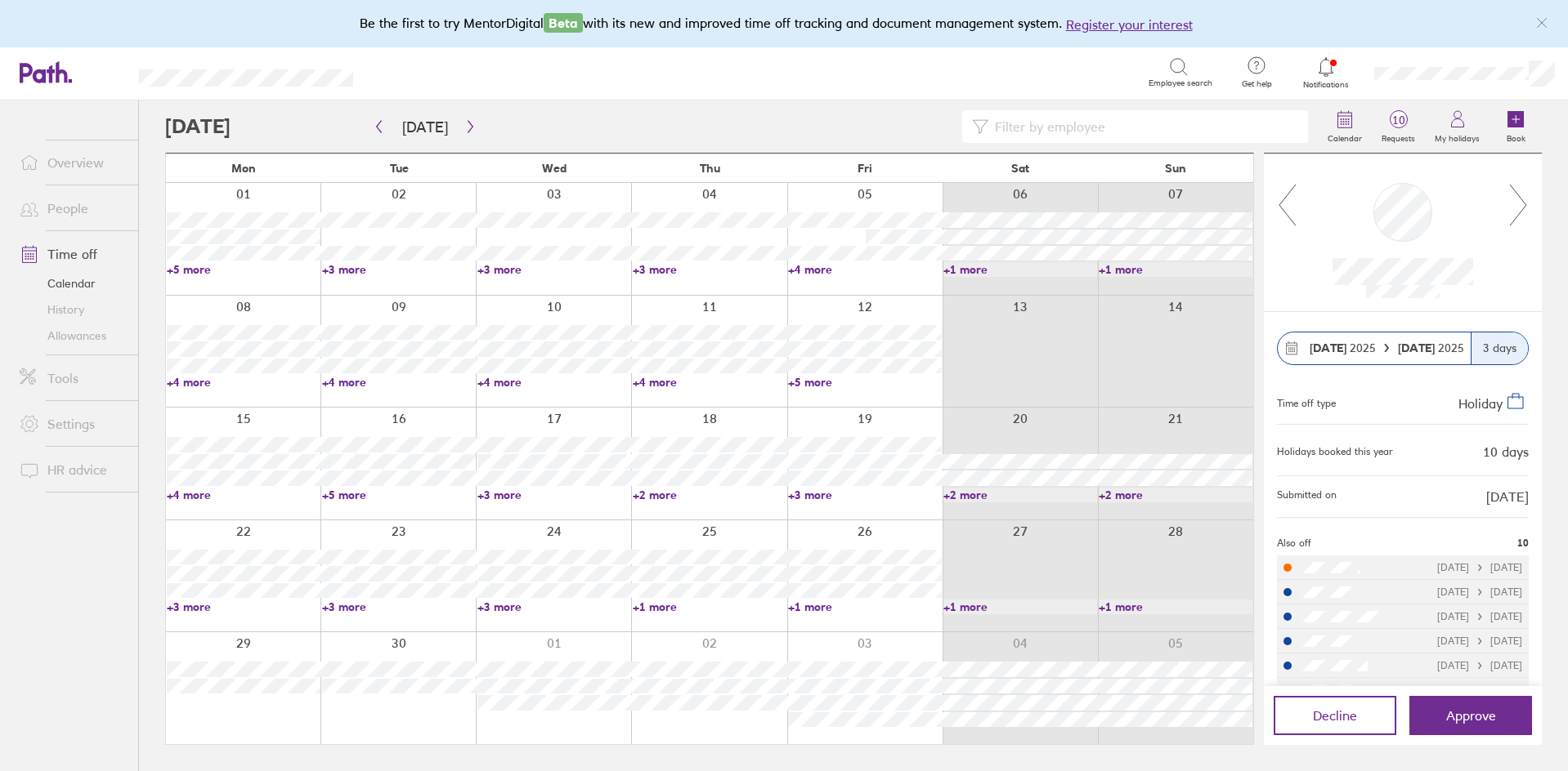
click at [589, 120] on div at bounding box center [741, 127] width 1153 height 33
click at [1399, 130] on label "Requests" at bounding box center [1398, 136] width 53 height 14
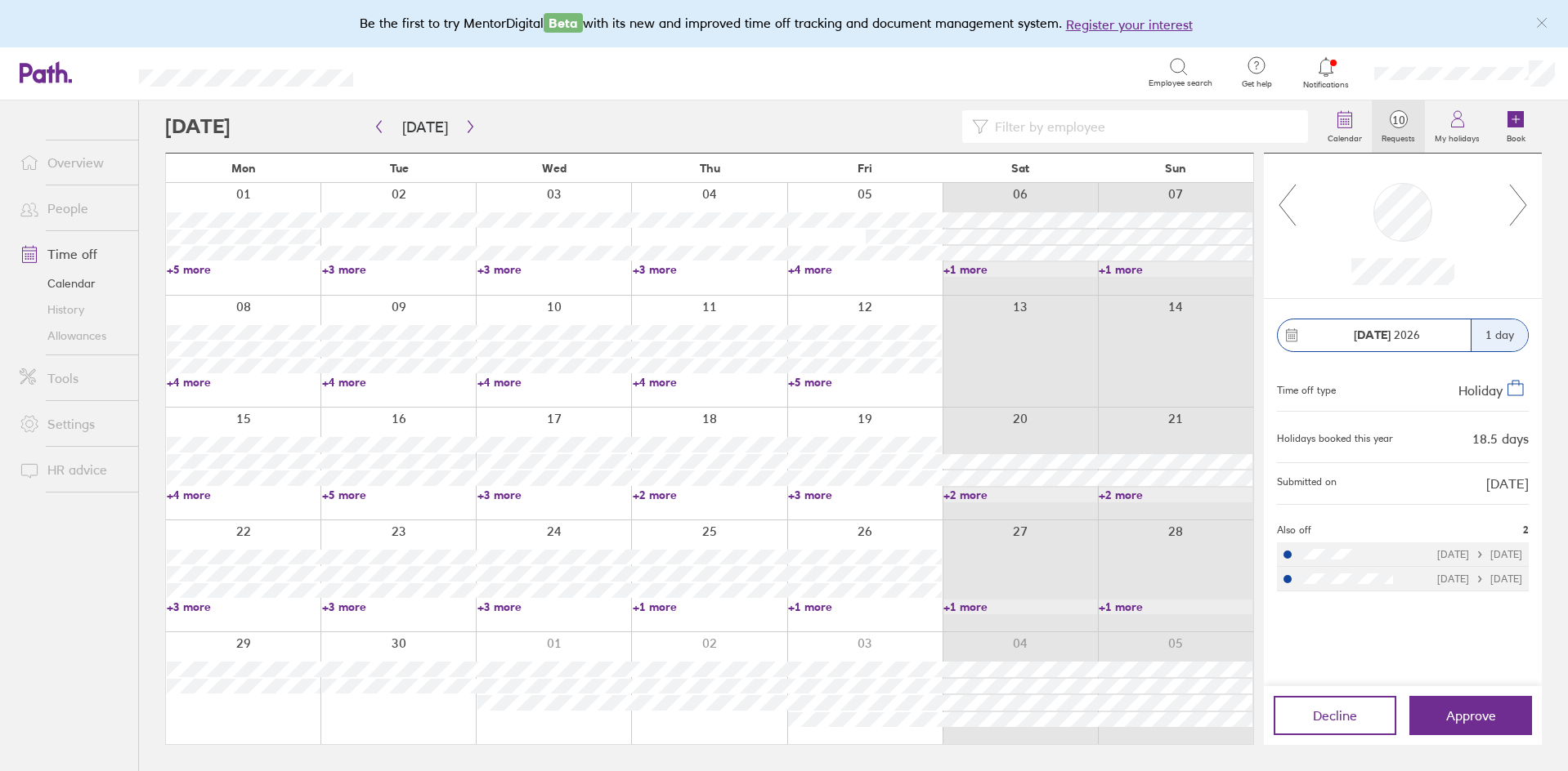
click at [968, 83] on div "Search" at bounding box center [769, 72] width 760 height 25
